Goal: Task Accomplishment & Management: Complete application form

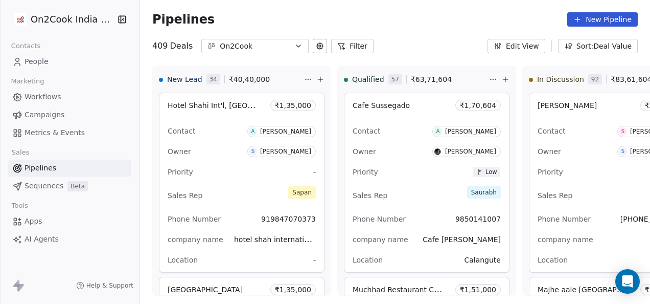
click at [337, 42] on icon at bounding box center [341, 46] width 8 height 8
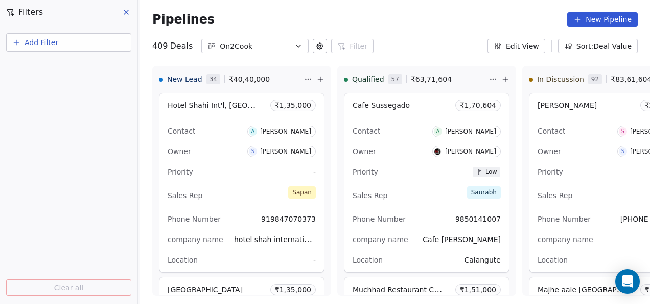
click at [80, 45] on button "Add Filter" at bounding box center [68, 42] width 125 height 18
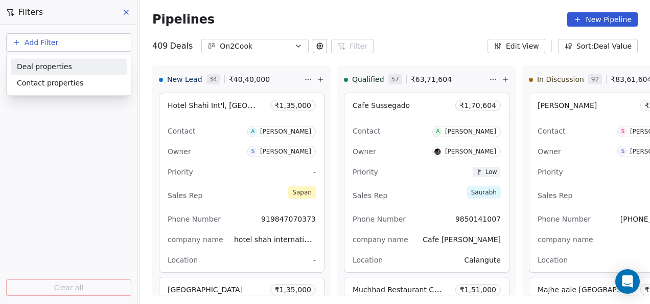
click at [66, 71] on div "Deal properties" at bounding box center [69, 66] width 104 height 11
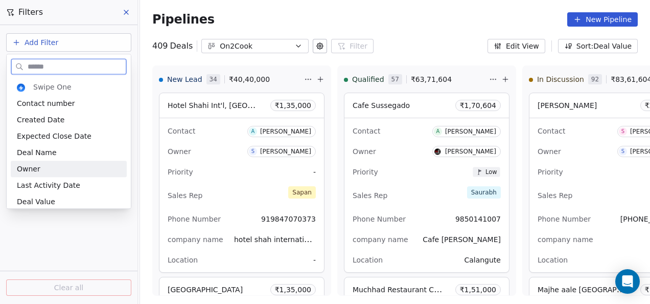
click at [50, 170] on div "Owner" at bounding box center [69, 169] width 104 height 10
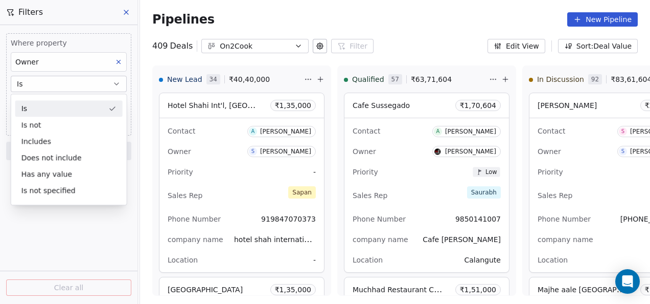
click at [120, 13] on button at bounding box center [126, 12] width 15 height 14
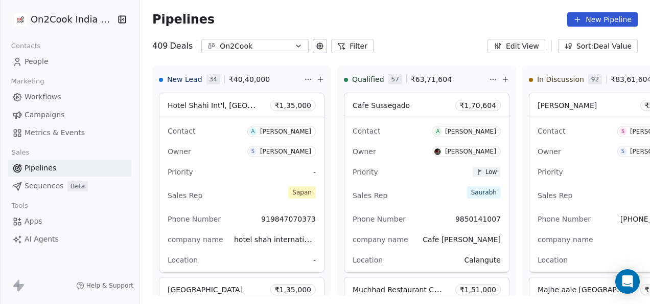
click at [37, 63] on span "People" at bounding box center [37, 61] width 24 height 11
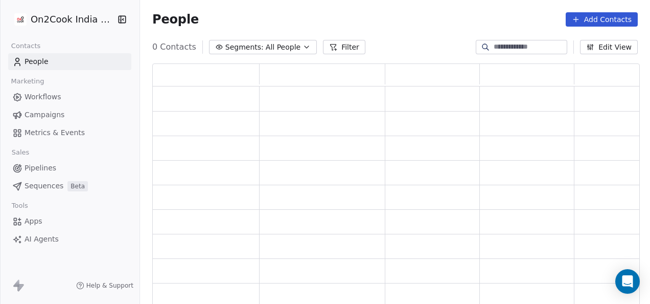
scroll to position [8, 8]
click at [344, 49] on button "Filter" at bounding box center [351, 47] width 42 height 14
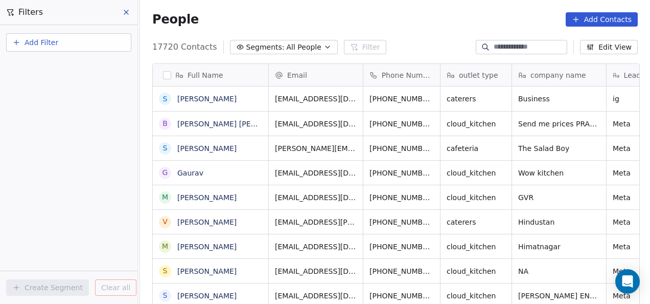
scroll to position [259, 504]
click at [113, 39] on button "Add Filter" at bounding box center [68, 42] width 125 height 18
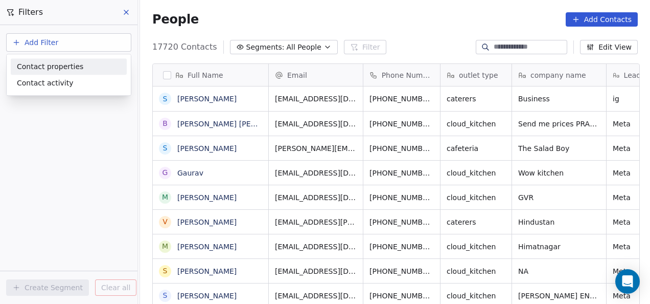
click at [71, 65] on span "Contact properties" at bounding box center [50, 66] width 66 height 11
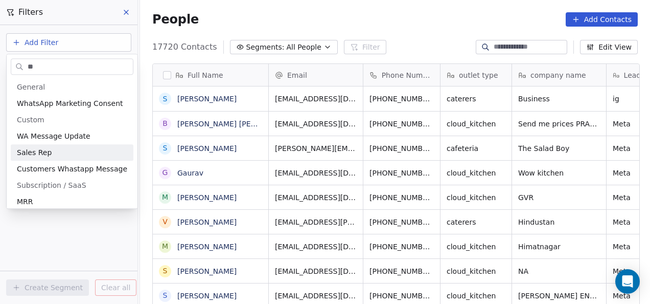
type input "**"
click at [62, 146] on div "Sales Rep" at bounding box center [72, 152] width 123 height 16
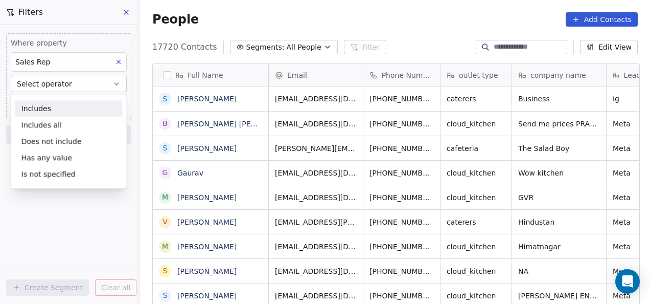
click at [62, 86] on span "Select operator" at bounding box center [44, 84] width 55 height 10
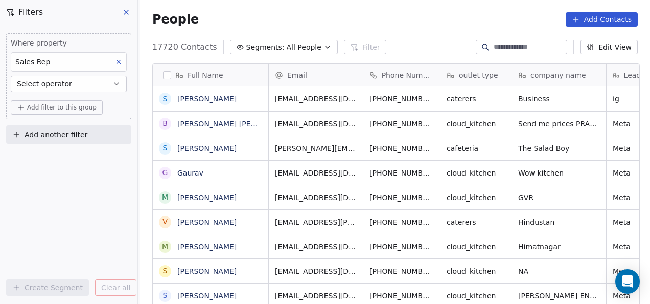
click at [64, 86] on span "Select operator" at bounding box center [44, 84] width 55 height 10
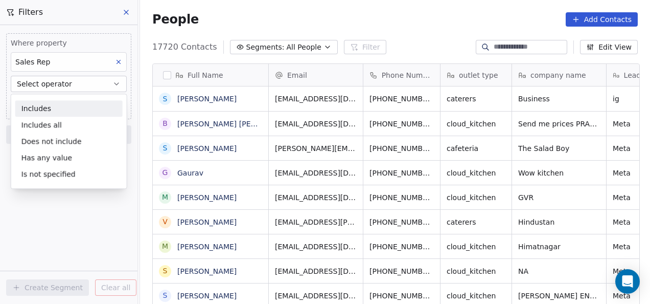
click at [60, 106] on div "Includes" at bounding box center [68, 108] width 107 height 16
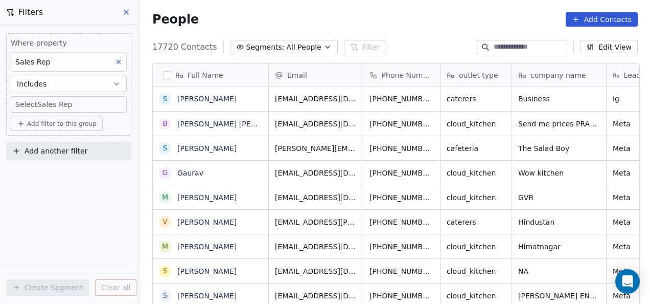
click at [58, 102] on body "On2Cook India Pvt. Ltd. Contacts People Marketing Workflows Campaigns Metrics &…" at bounding box center [325, 152] width 650 height 304
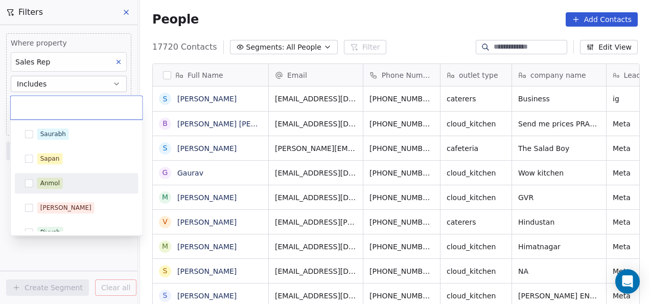
click at [50, 180] on div "Anmol" at bounding box center [49, 182] width 19 height 9
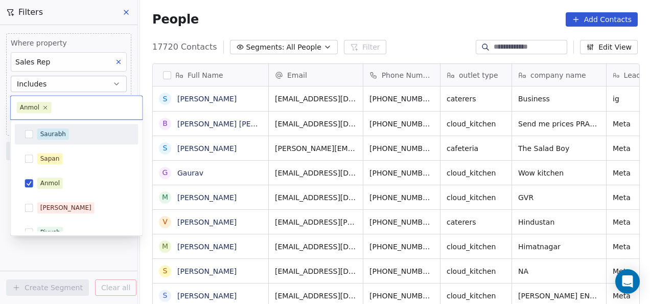
click at [333, 34] on html "On2Cook India Pvt. Ltd. Contacts People Marketing Workflows Campaigns Metrics &…" at bounding box center [325, 152] width 650 height 304
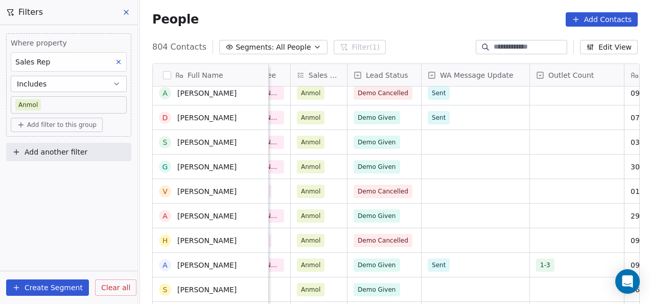
scroll to position [307, 0]
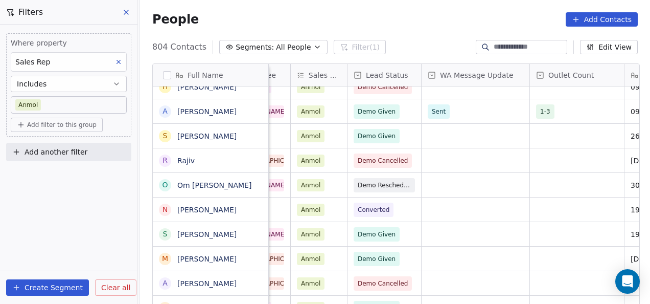
click at [505, 52] on div at bounding box center [521, 47] width 91 height 14
paste input "**********"
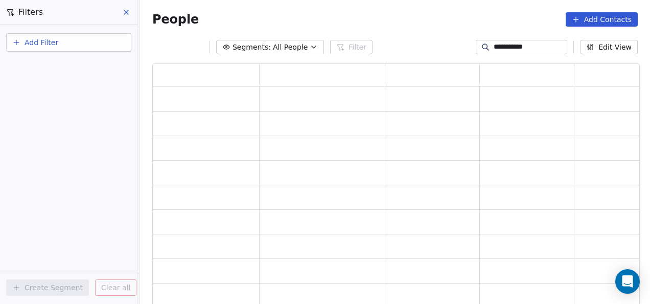
scroll to position [235, 479]
type input "**********"
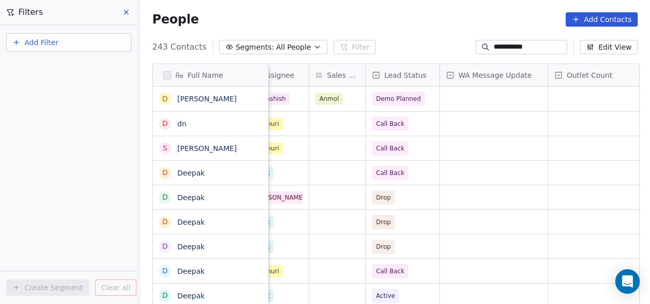
scroll to position [0, 693]
click at [386, 94] on span "Demo Planned" at bounding box center [398, 99] width 45 height 10
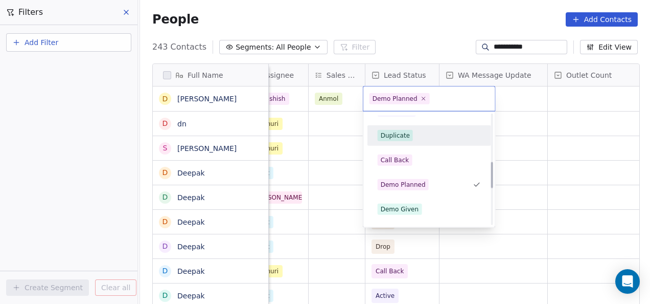
scroll to position [210, 0]
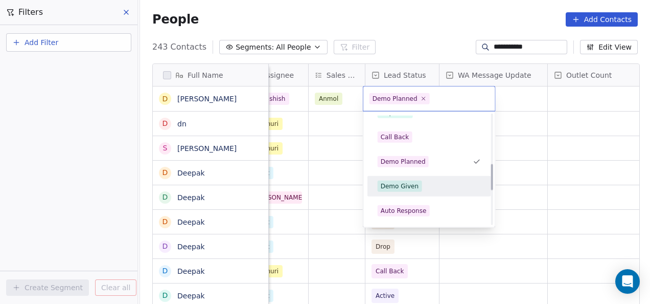
drag, startPoint x: 400, startPoint y: 187, endPoint x: 401, endPoint y: 180, distance: 6.2
click at [400, 187] on div "Demo Given" at bounding box center [400, 185] width 38 height 9
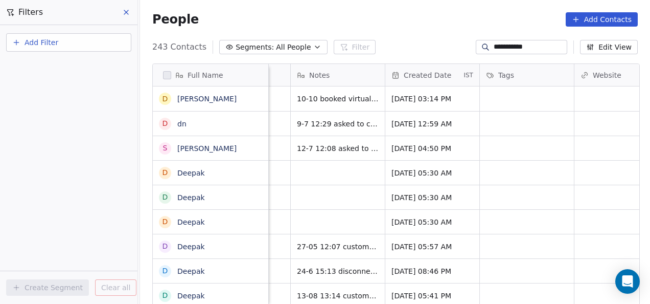
scroll to position [0, 1045]
click at [492, 105] on div "grid" at bounding box center [526, 98] width 94 height 25
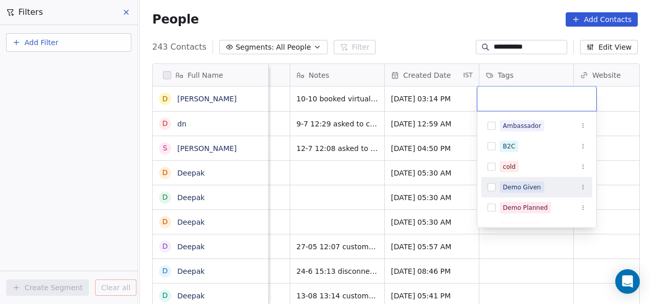
click at [502, 184] on span "Demo Given" at bounding box center [522, 186] width 44 height 11
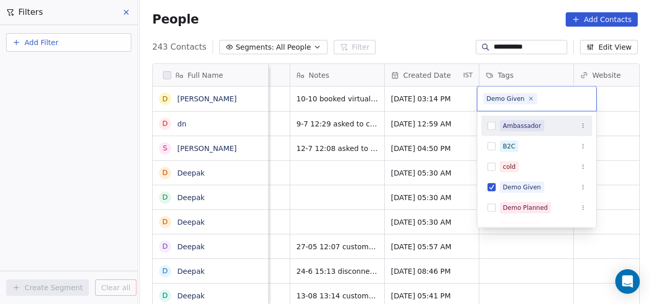
click at [624, 101] on html "**********" at bounding box center [325, 152] width 650 height 304
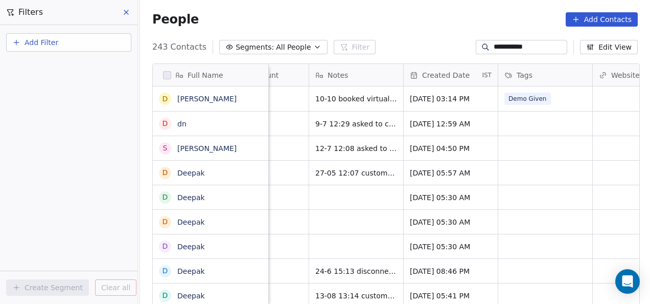
scroll to position [2, 1025]
click at [128, 12] on icon at bounding box center [126, 12] width 8 height 8
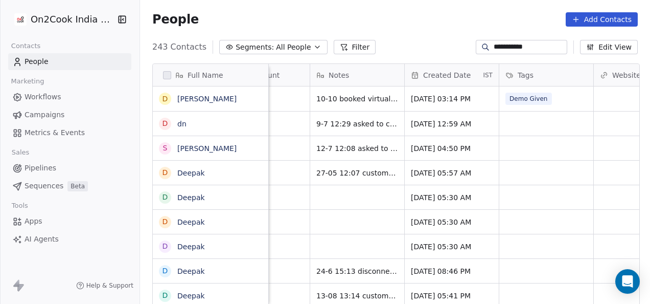
click at [52, 169] on span "Pipelines" at bounding box center [41, 168] width 32 height 11
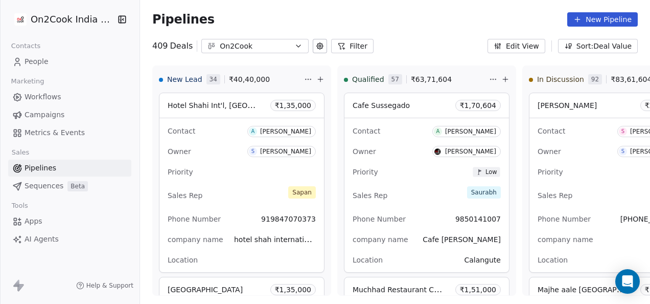
click at [350, 51] on button "Filter" at bounding box center [352, 46] width 42 height 14
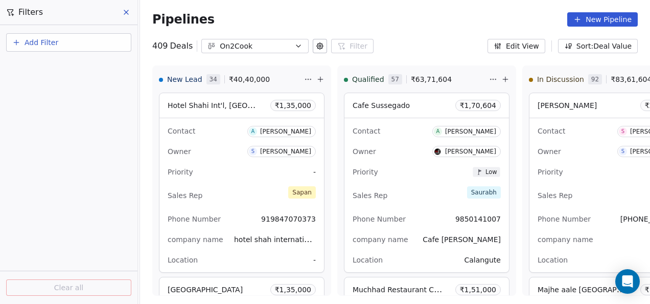
click at [88, 44] on button "Add Filter" at bounding box center [68, 42] width 125 height 18
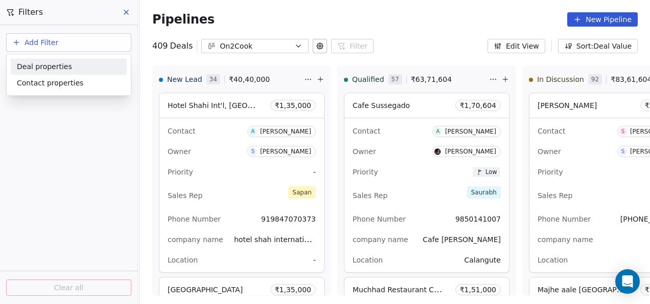
click at [87, 64] on div "Deal properties" at bounding box center [69, 66] width 104 height 11
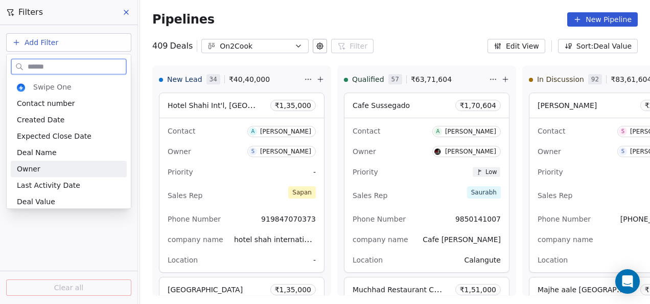
click at [58, 166] on div "Owner" at bounding box center [69, 168] width 116 height 16
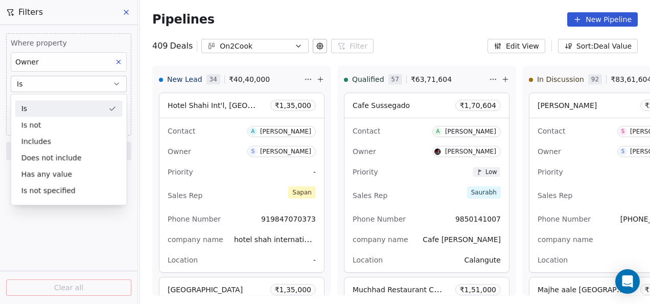
click at [99, 90] on button "Is" at bounding box center [69, 84] width 116 height 16
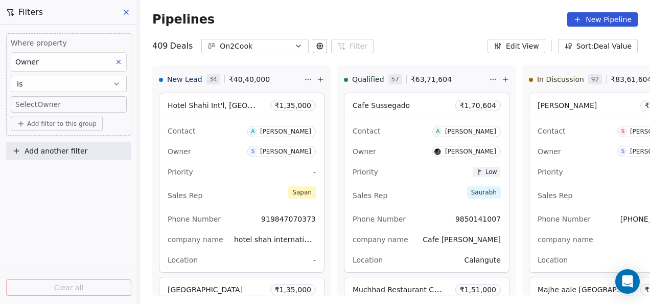
click at [85, 107] on body "On2Cook India Pvt. Ltd. Contacts People Marketing Workflows Campaigns Metrics &…" at bounding box center [325, 152] width 650 height 304
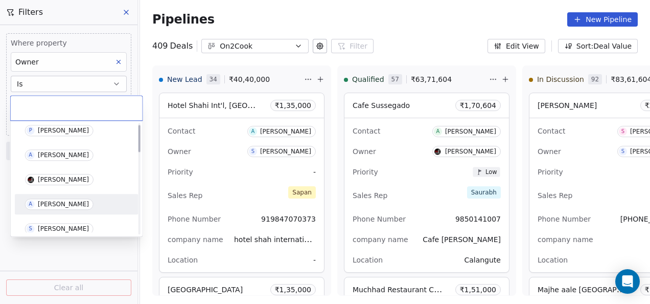
scroll to position [51, 0]
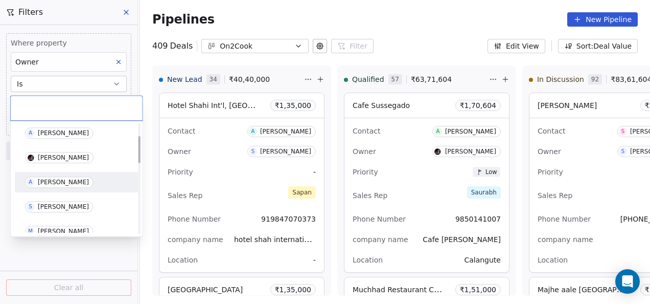
click at [81, 184] on div "A [PERSON_NAME]" at bounding box center [76, 181] width 103 height 11
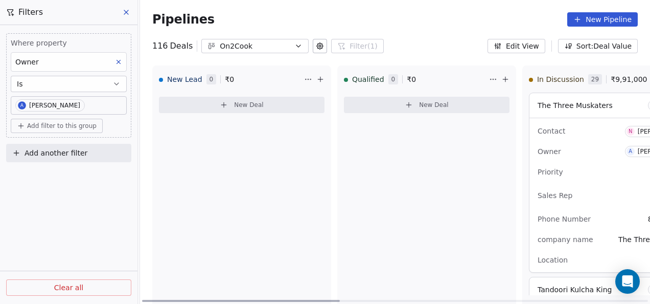
click at [316, 80] on icon at bounding box center [320, 79] width 8 height 8
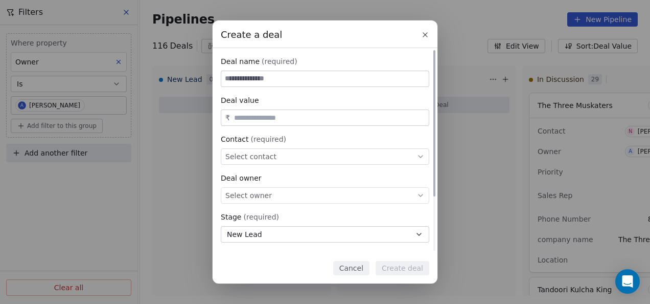
paste input "**********"
type input "**********"
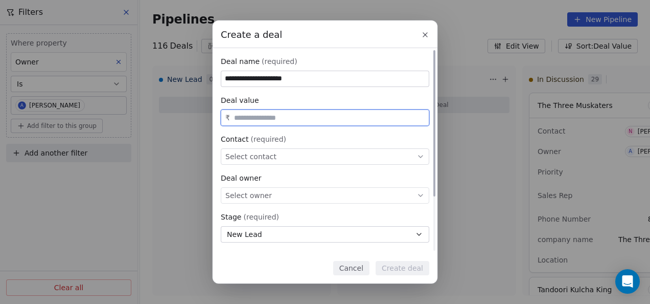
click at [319, 114] on input "text" at bounding box center [329, 118] width 195 height 8
type input "********"
click at [291, 162] on div "Select contact" at bounding box center [325, 156] width 209 height 16
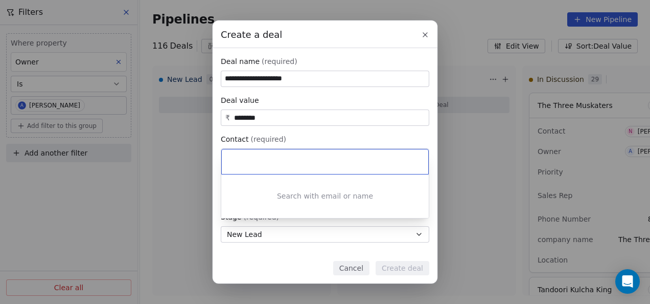
paste input "**********"
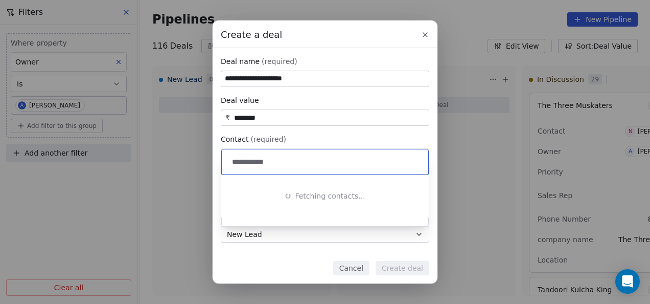
click at [235, 160] on input "**********" at bounding box center [326, 161] width 192 height 11
type input "**********"
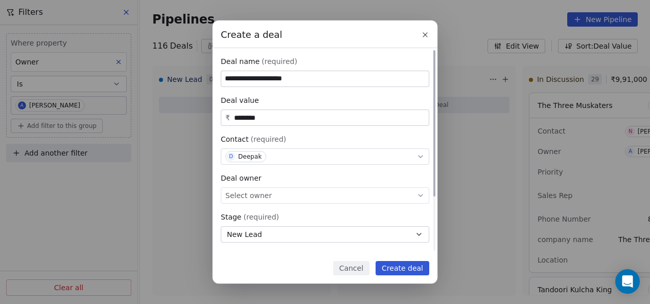
click at [278, 157] on div "D Deepak" at bounding box center [325, 156] width 209 height 16
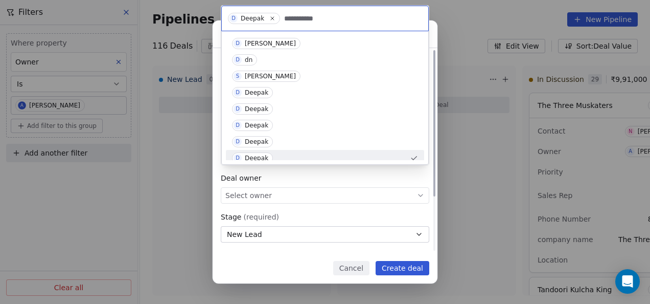
scroll to position [6, 0]
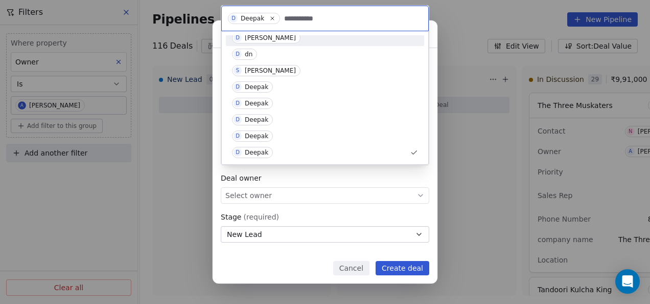
click at [265, 35] on div "[PERSON_NAME]" at bounding box center [270, 37] width 51 height 7
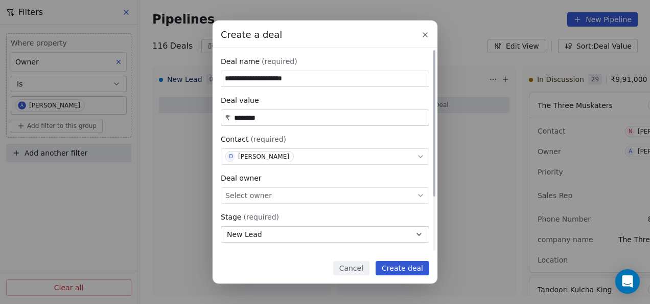
click at [272, 198] on div "Select owner" at bounding box center [325, 195] width 209 height 16
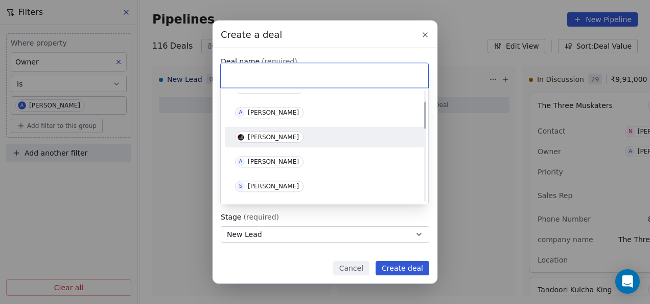
scroll to position [51, 0]
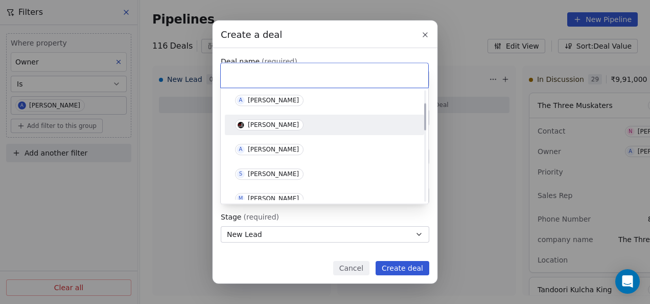
click at [269, 149] on div "[PERSON_NAME]" at bounding box center [273, 149] width 51 height 7
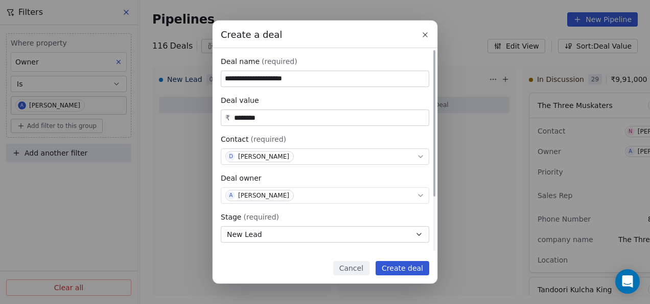
click at [267, 231] on button "New Lead" at bounding box center [325, 234] width 209 height 16
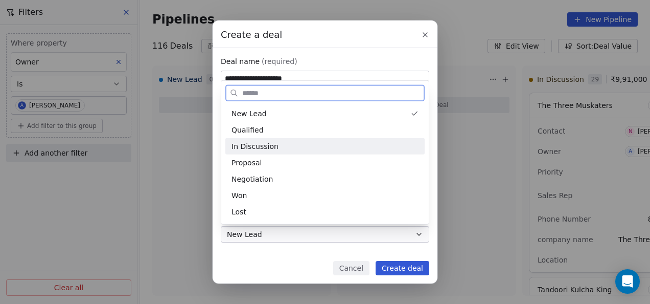
click at [268, 150] on span "In Discussion" at bounding box center [255, 146] width 47 height 11
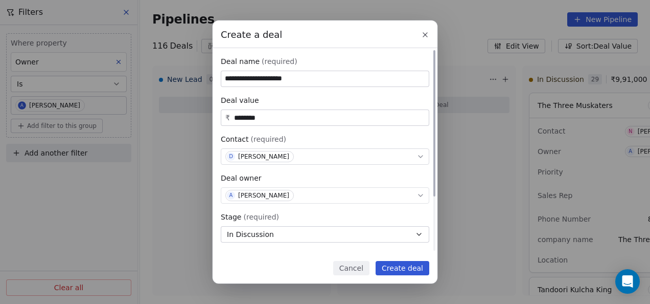
click at [379, 232] on button "In Discussion" at bounding box center [325, 234] width 209 height 16
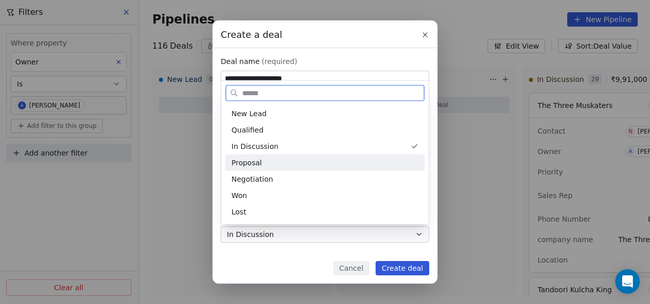
click at [347, 159] on div "Proposal" at bounding box center [325, 162] width 187 height 11
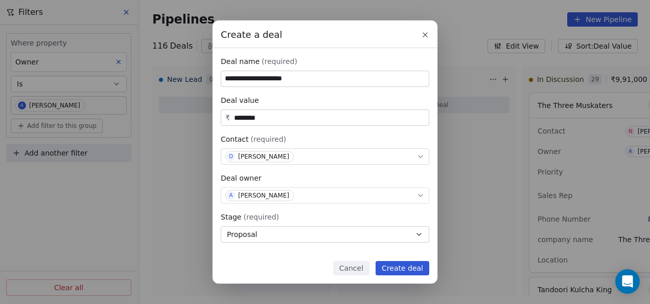
click at [402, 269] on button "Create deal" at bounding box center [403, 268] width 54 height 14
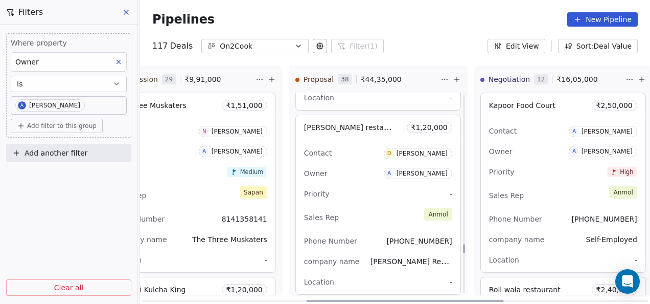
scroll to position [4194, 0]
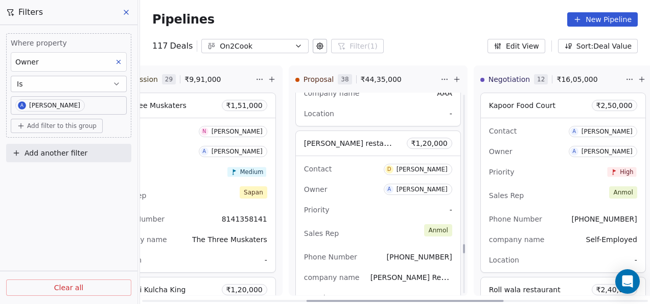
click at [363, 185] on div "Owner A [PERSON_NAME]" at bounding box center [378, 189] width 148 height 16
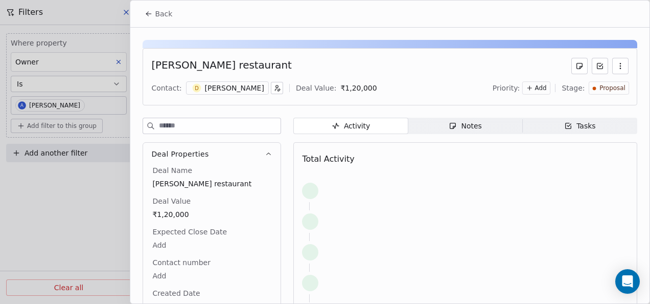
click at [424, 129] on span "Notes Notes" at bounding box center [465, 126] width 114 height 16
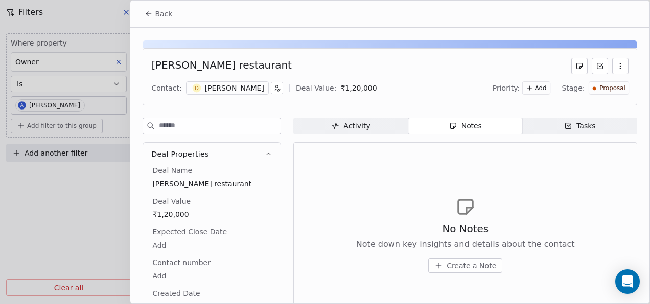
click at [444, 265] on button "Create a Note" at bounding box center [465, 265] width 74 height 14
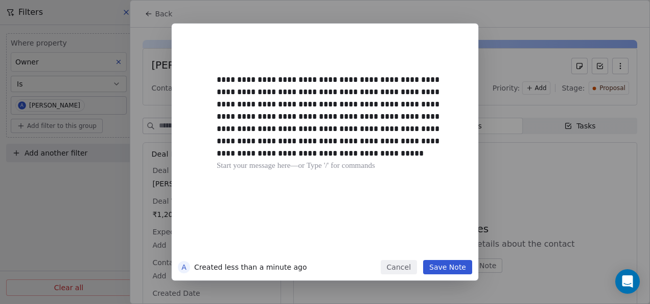
click at [458, 270] on button "Save Note" at bounding box center [447, 267] width 49 height 14
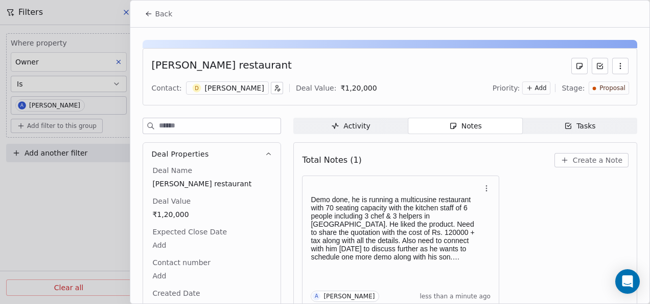
click at [526, 86] on icon at bounding box center [529, 87] width 7 height 7
click at [512, 110] on span "High" at bounding box center [518, 108] width 14 height 8
click at [145, 15] on icon at bounding box center [149, 14] width 8 height 8
